Goal: Transaction & Acquisition: Purchase product/service

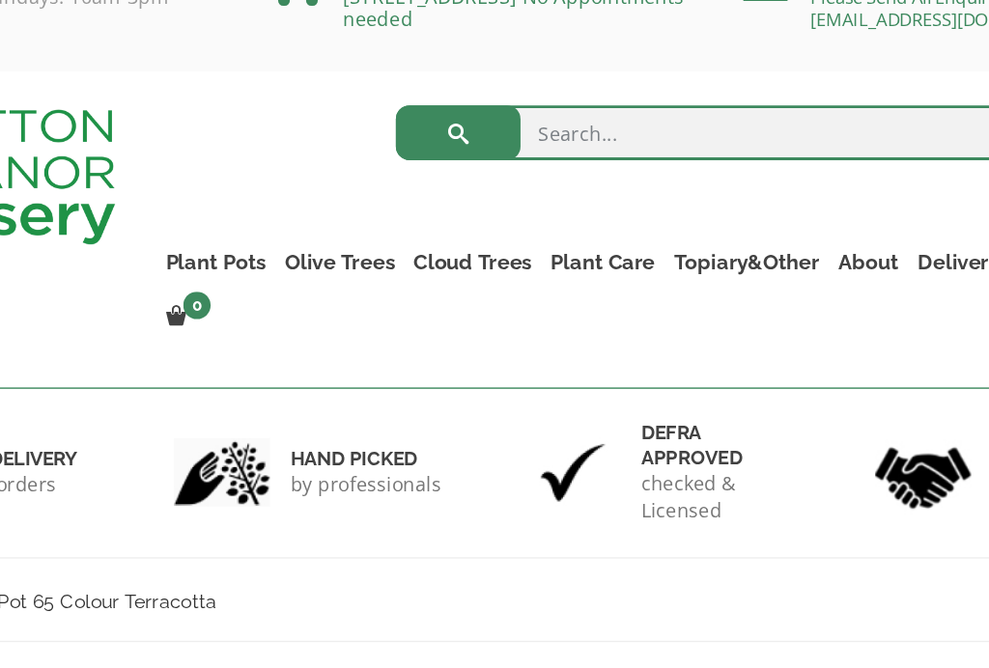
click at [262, 218] on link "Plant Pots" at bounding box center [304, 231] width 84 height 27
click at [0, 0] on link "The Iron Stone Pots" at bounding box center [0, 0] width 0 height 0
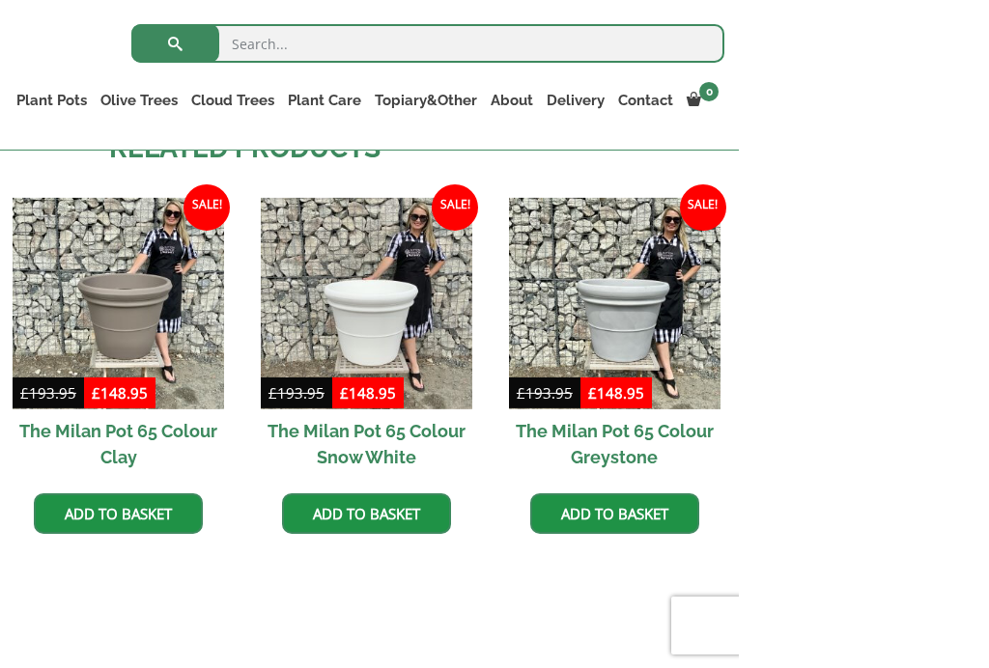
scroll to position [1658, 0]
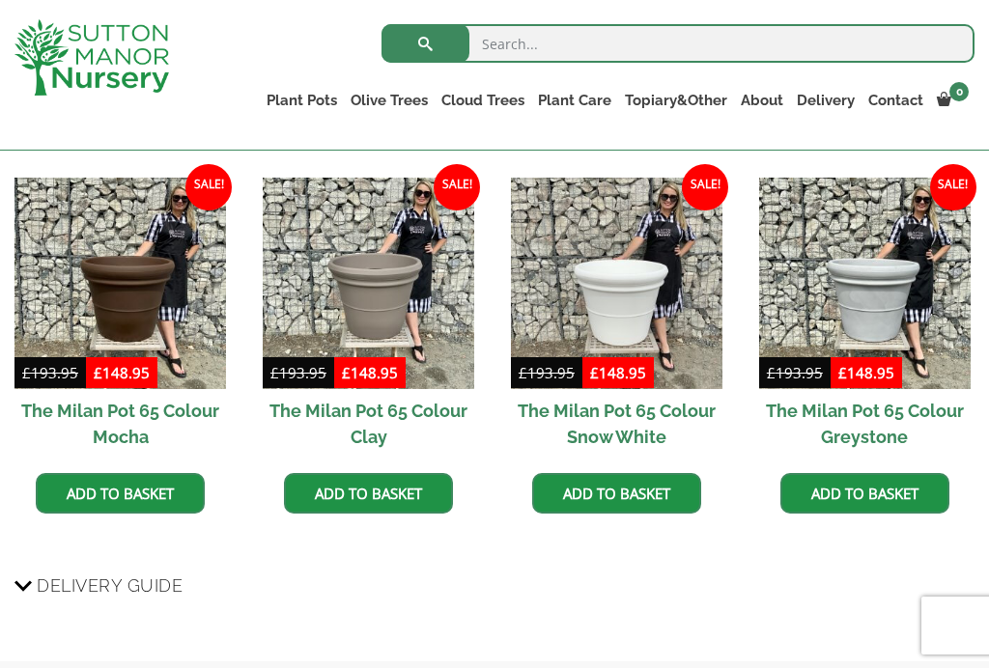
click at [819, 254] on img at bounding box center [865, 284] width 212 height 212
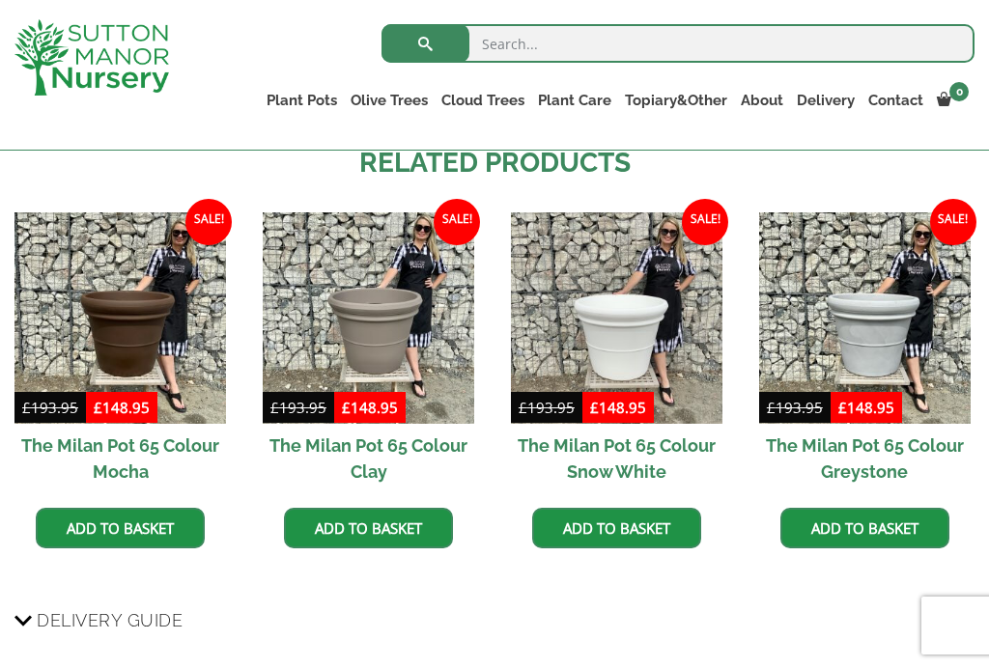
scroll to position [1691, 0]
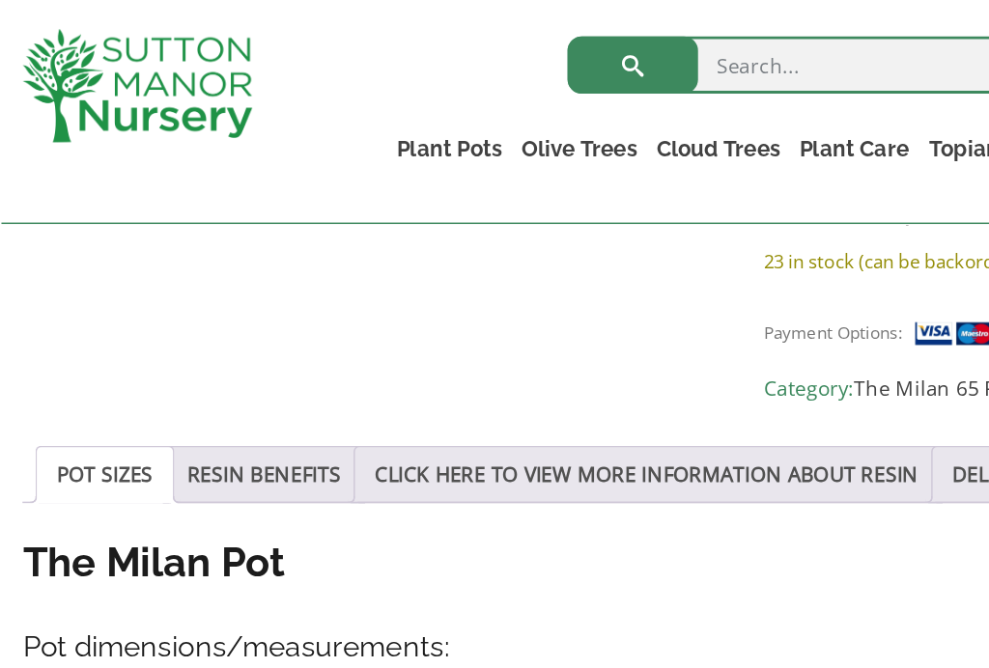
scroll to position [913, 0]
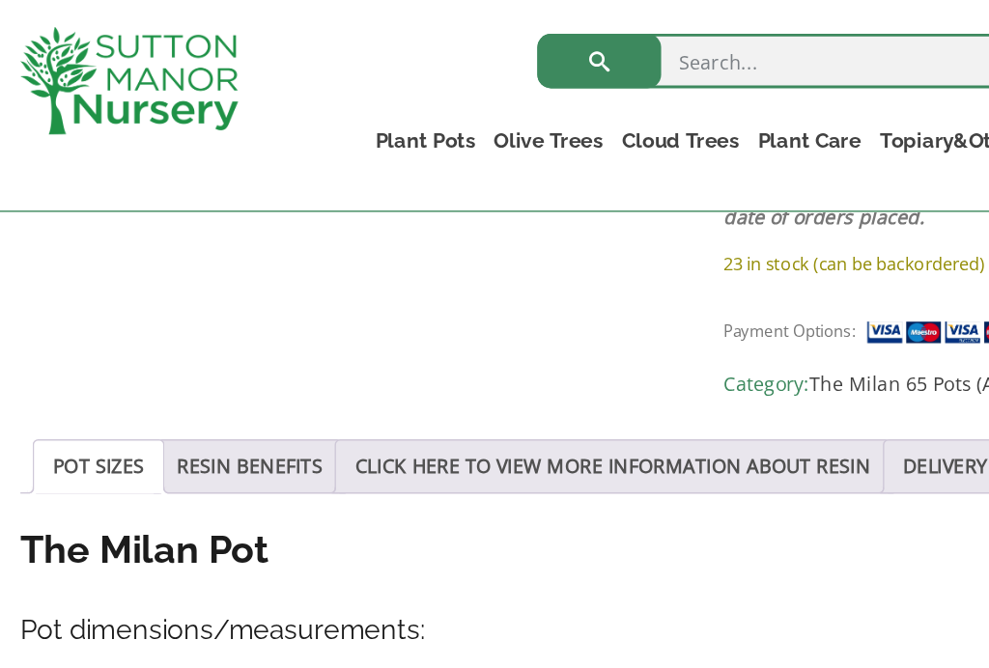
click at [176, 322] on link "RESIN BENEFITS" at bounding box center [177, 331] width 103 height 37
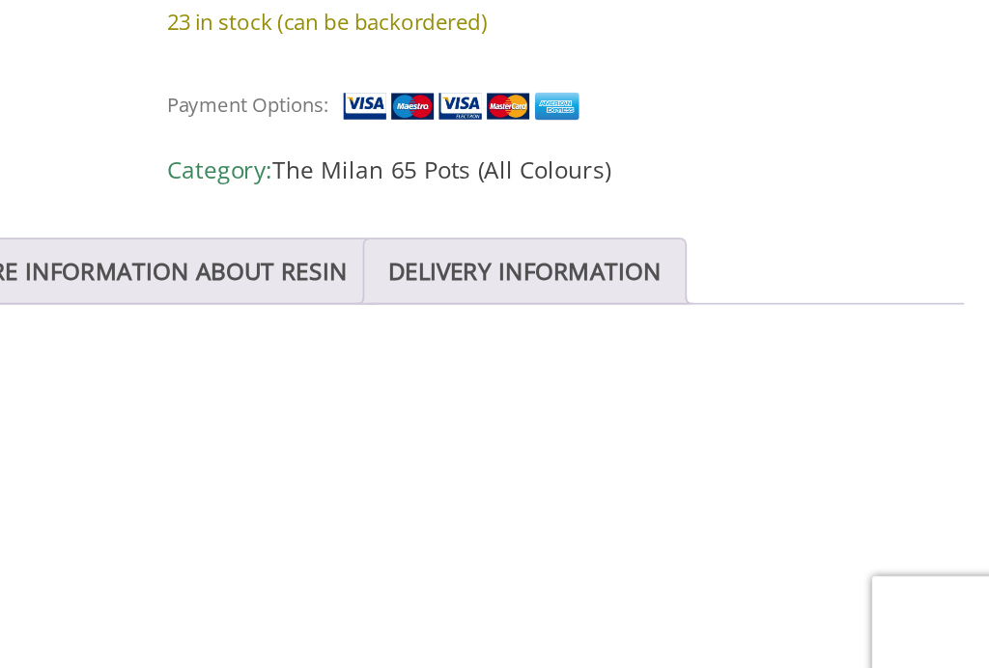
scroll to position [892, 0]
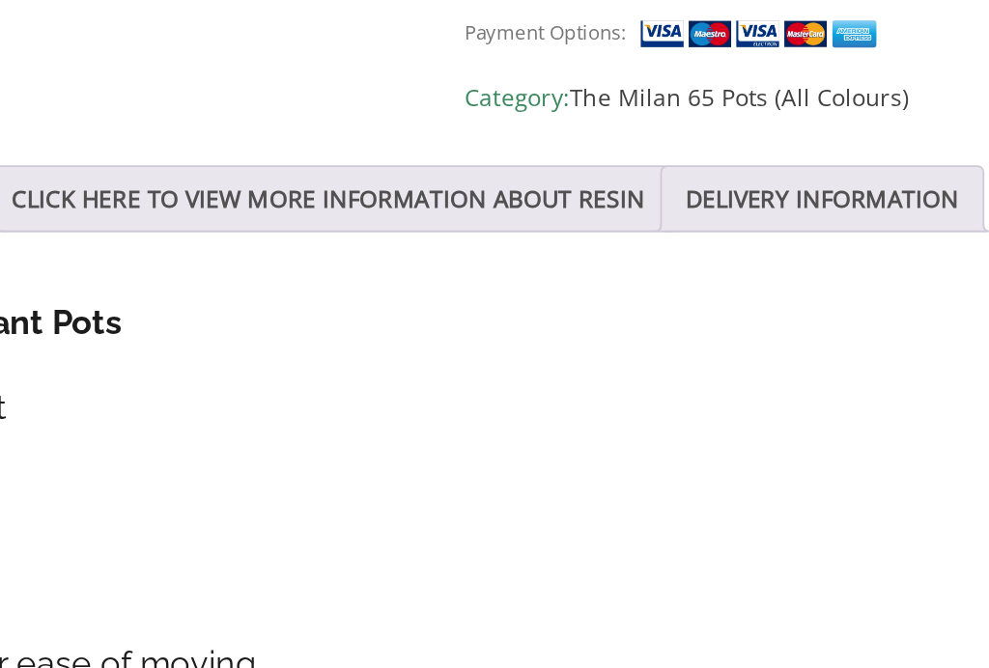
click at [252, 333] on link "CLICK HERE TO VIEW MORE INFORMATION ABOUT RESIN" at bounding box center [435, 351] width 366 height 37
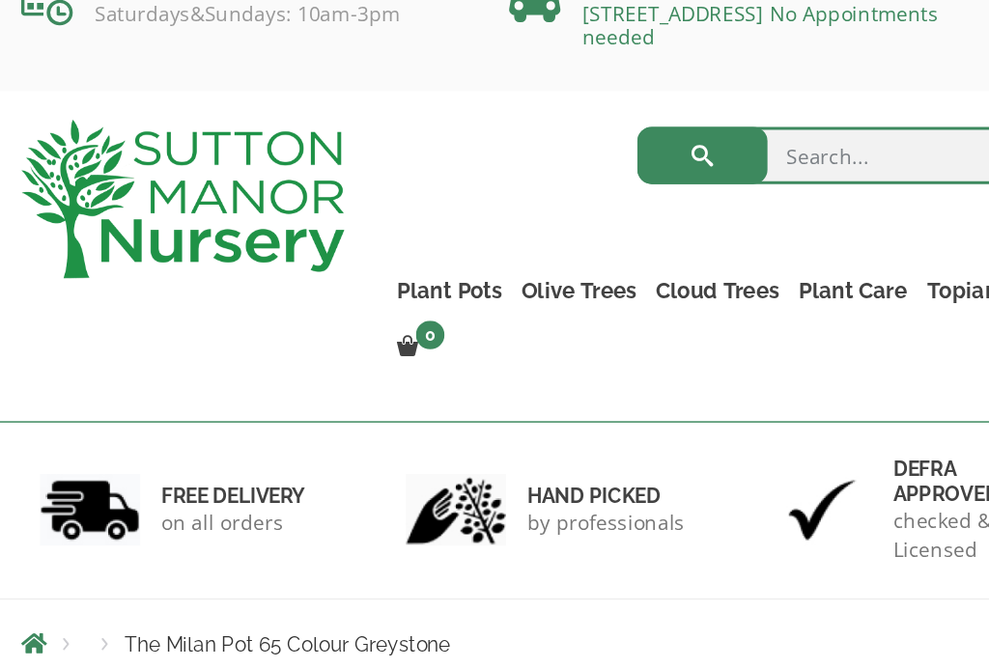
scroll to position [0, 0]
